Goal: Task Accomplishment & Management: Use online tool/utility

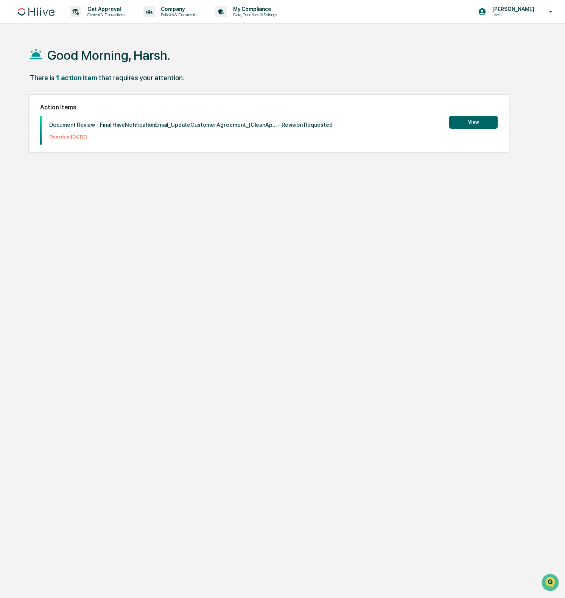
click at [134, 129] on div "Document Review - Final HiiveNotificationEmail_UpdateCustomerAgreement_(CleanAp…" at bounding box center [187, 130] width 291 height 29
click at [127, 130] on div "Document Review - Final HiiveNotificationEmail_UpdateCustomerAgreement_(CleanAp…" at bounding box center [187, 130] width 291 height 29
click at [458, 123] on button "View" at bounding box center [473, 122] width 48 height 13
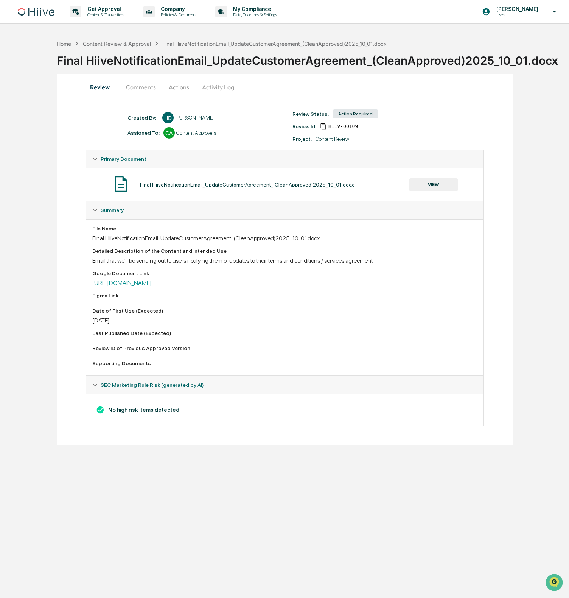
click at [228, 260] on div "Email that we'll be sending out to users notifying them of updates to their ter…" at bounding box center [285, 260] width 386 height 7
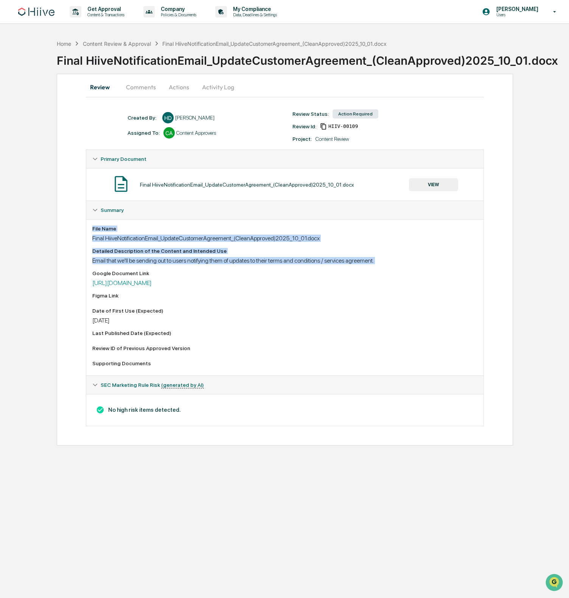
drag, startPoint x: 228, startPoint y: 260, endPoint x: 306, endPoint y: 231, distance: 83.2
click at [306, 231] on div "File Name Final HiiveNotificationEmail_UpdateCustomerAgreement_(CleanApproved)2…" at bounding box center [285, 298] width 386 height 144
click at [306, 231] on div "File Name" at bounding box center [285, 229] width 386 height 6
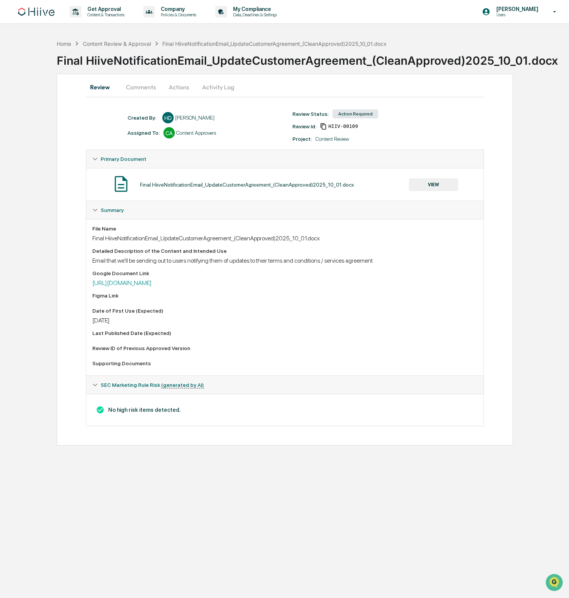
click at [96, 385] on icon at bounding box center [94, 384] width 5 height 5
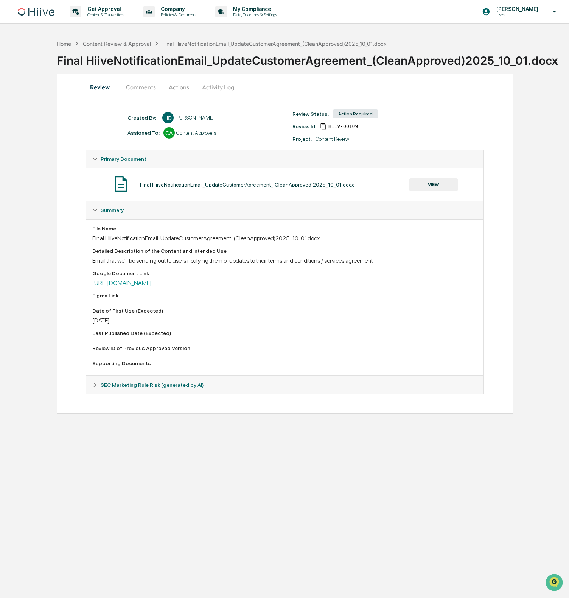
click at [96, 385] on icon at bounding box center [94, 384] width 5 height 5
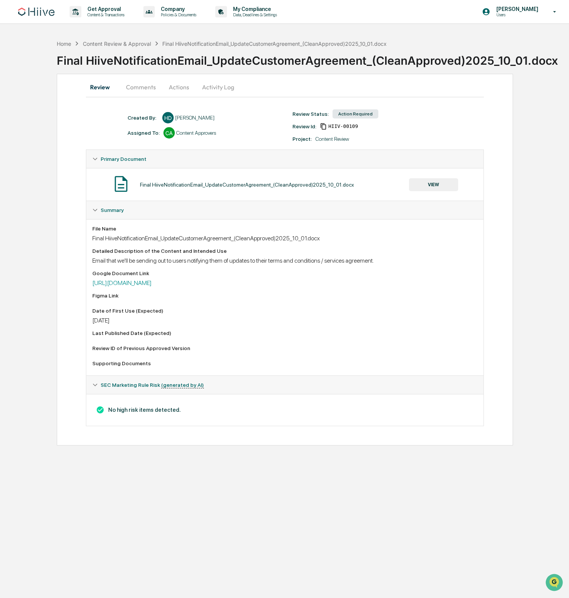
click at [336, 115] on div "Action Required" at bounding box center [356, 113] width 46 height 9
click at [443, 184] on button "VIEW" at bounding box center [433, 184] width 49 height 13
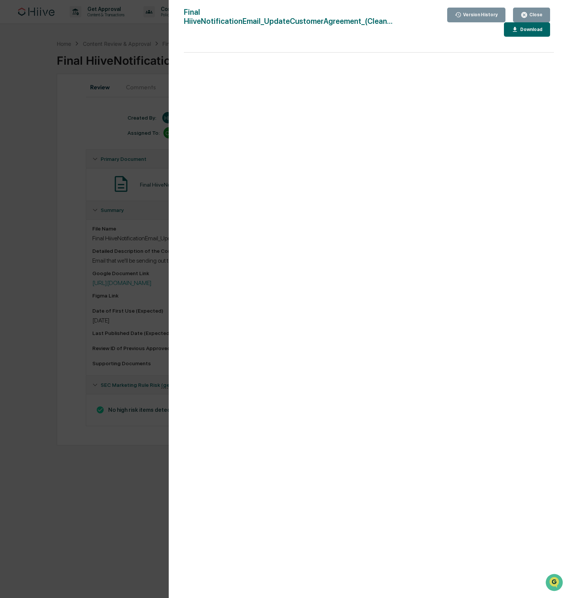
click at [109, 188] on div "Version History [DATE] 04:52 PM [PERSON_NAME] [DATE] 04:49 PM [PERSON_NAME] Fin…" at bounding box center [284, 299] width 569 height 598
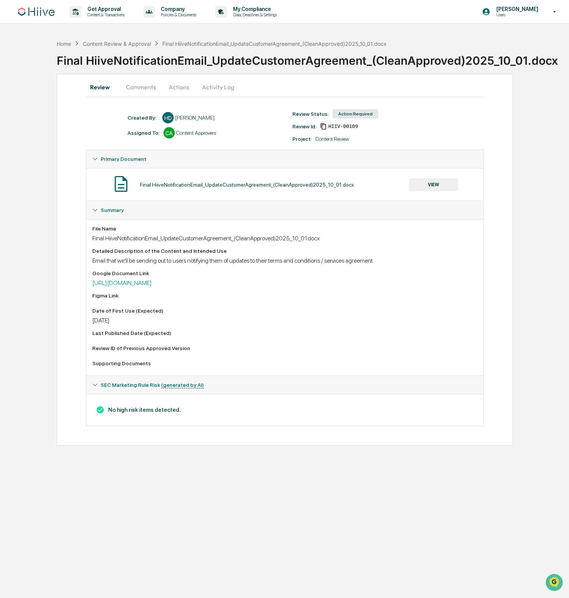
click at [353, 114] on div "Action Required" at bounding box center [356, 113] width 46 height 9
click at [333, 134] on div "Review Status: Action Required Review Id: HIIV-00109 Project: Content Review" at bounding box center [371, 125] width 165 height 33
click at [336, 128] on span "HIIV-00109" at bounding box center [343, 126] width 30 height 6
click at [142, 84] on button "Comments" at bounding box center [141, 87] width 42 height 18
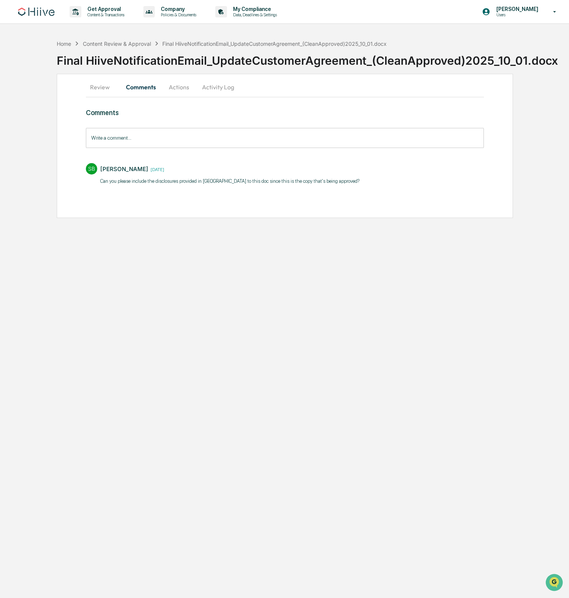
click at [179, 182] on p "​Can you please include the disclosures provided in [GEOGRAPHIC_DATA] to this d…" at bounding box center [229, 181] width 259 height 8
click at [179, 183] on p "​Can you please include the disclosures provided in [GEOGRAPHIC_DATA] to this d…" at bounding box center [229, 181] width 259 height 8
click at [179, 184] on p "​Can you please include the disclosures provided in [GEOGRAPHIC_DATA] to this d…" at bounding box center [229, 181] width 259 height 8
click at [235, 179] on p "​Can you please include the disclosures provided in [GEOGRAPHIC_DATA] to this d…" at bounding box center [229, 181] width 259 height 8
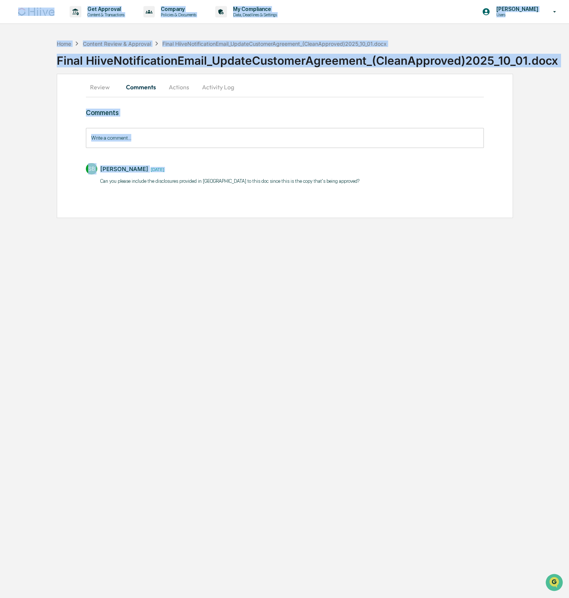
click at [235, 179] on p "​Can you please include the disclosures provided in [GEOGRAPHIC_DATA] to this d…" at bounding box center [229, 181] width 259 height 8
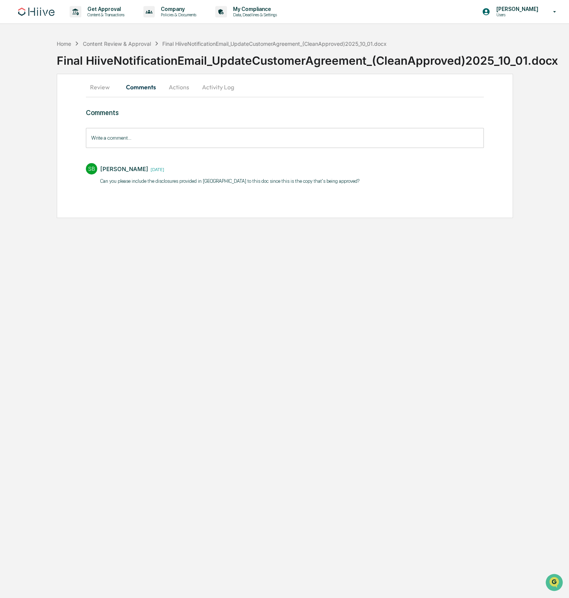
click at [307, 173] on div "[PERSON_NAME] [DATE]" at bounding box center [229, 169] width 259 height 12
click at [101, 87] on button "Review" at bounding box center [103, 87] width 34 height 18
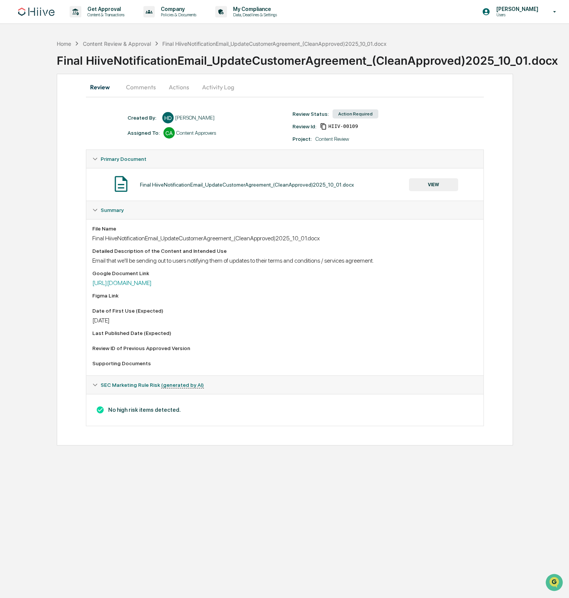
click at [141, 87] on button "Comments" at bounding box center [141, 87] width 42 height 18
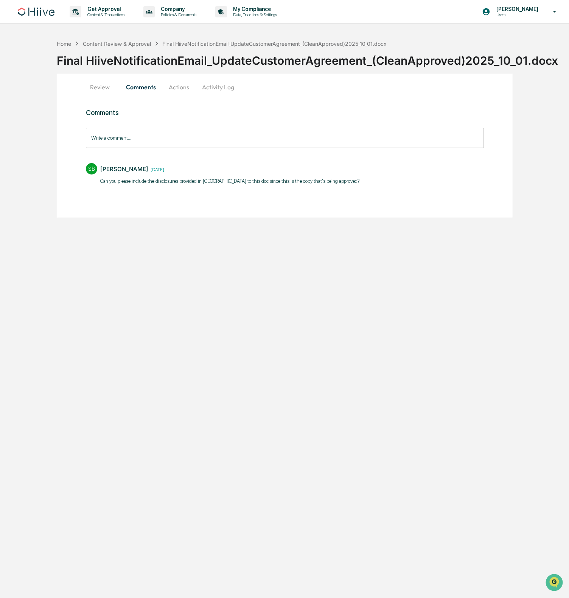
click at [186, 46] on div "Final HiiveNotificationEmail_UpdateCustomerAgreement_(CleanApproved)2025_10_01.…" at bounding box center [274, 43] width 224 height 6
click at [194, 40] on div "Home Content Review & Approval Final HiiveNotificationEmail_UpdateCustomerAgree…" at bounding box center [222, 43] width 330 height 8
click at [197, 158] on div "Comments Write a comment... Write a comment... SB [PERSON_NAME] [DATE] ​Can you…" at bounding box center [285, 148] width 398 height 79
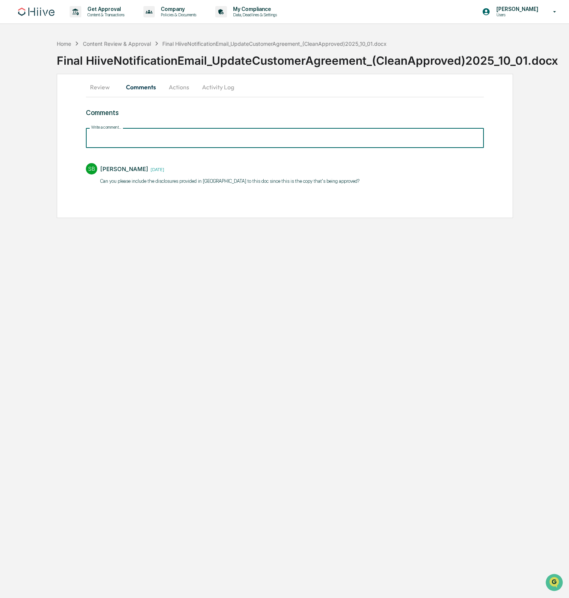
click at [195, 143] on input "Write a comment..." at bounding box center [285, 138] width 398 height 20
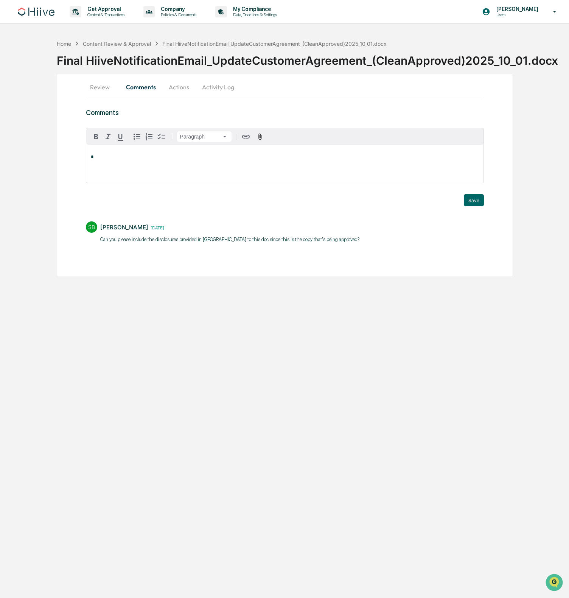
click at [97, 83] on button "Review" at bounding box center [103, 87] width 34 height 18
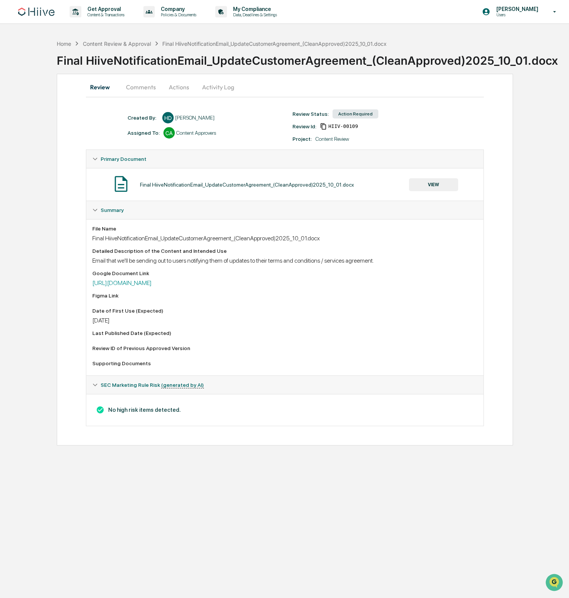
click at [173, 83] on button "Actions" at bounding box center [179, 87] width 34 height 18
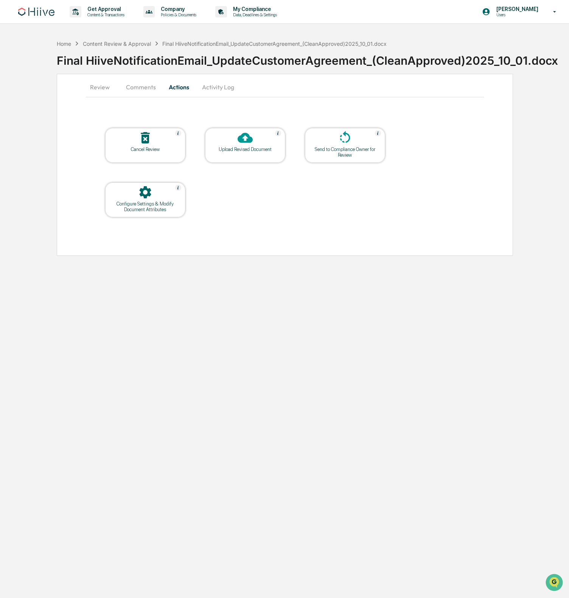
click at [240, 150] on div "Upload Revised Document" at bounding box center [245, 149] width 68 height 6
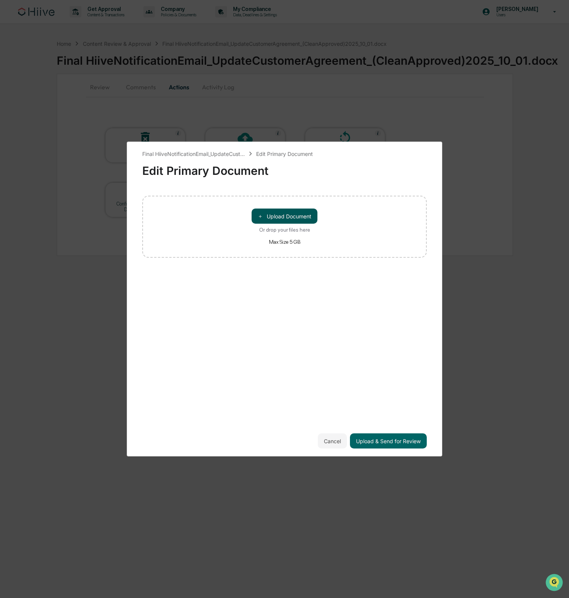
click at [285, 219] on button "＋ Upload Document" at bounding box center [285, 216] width 66 height 15
click at [474, 138] on div "Final HiiveNotificationEmail_UpdateCust... Edit Primary Document Edit Primary D…" at bounding box center [284, 299] width 569 height 598
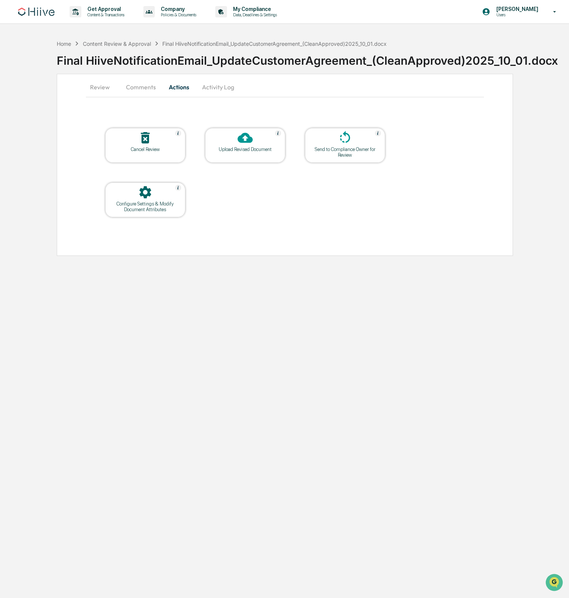
click at [239, 139] on icon at bounding box center [245, 138] width 15 height 10
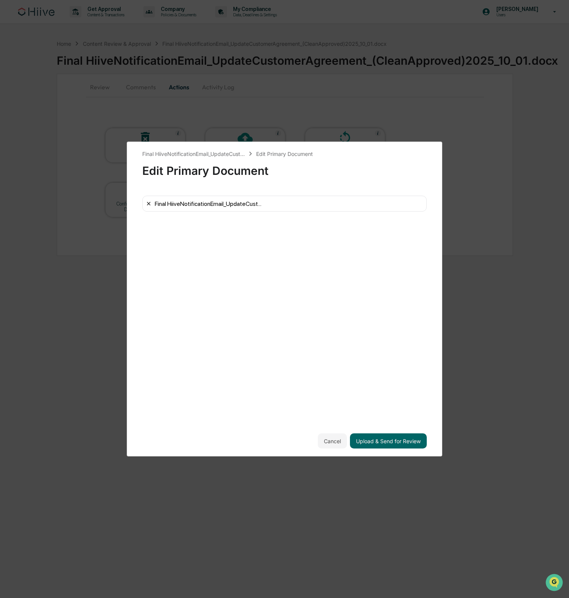
click at [151, 204] on icon at bounding box center [149, 204] width 6 height 6
click at [293, 221] on button "＋ Upload Document" at bounding box center [285, 216] width 66 height 15
click at [387, 437] on button "Upload & Send for Review" at bounding box center [388, 440] width 77 height 15
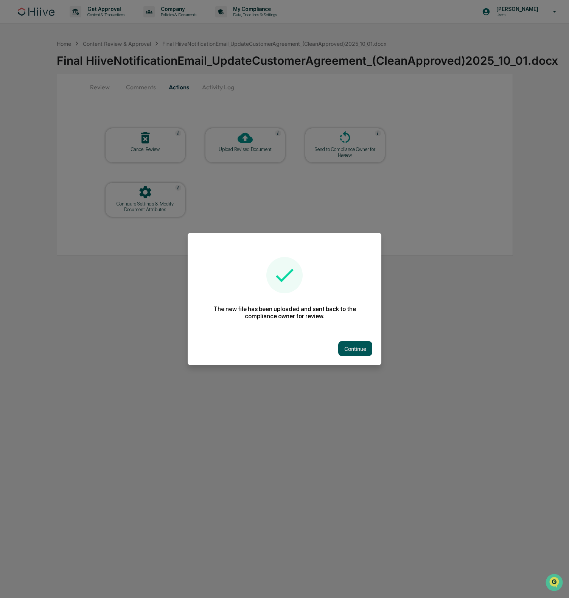
click at [353, 350] on button "Continue" at bounding box center [355, 348] width 34 height 15
